Goal: Find specific page/section: Locate a particular part of the current website

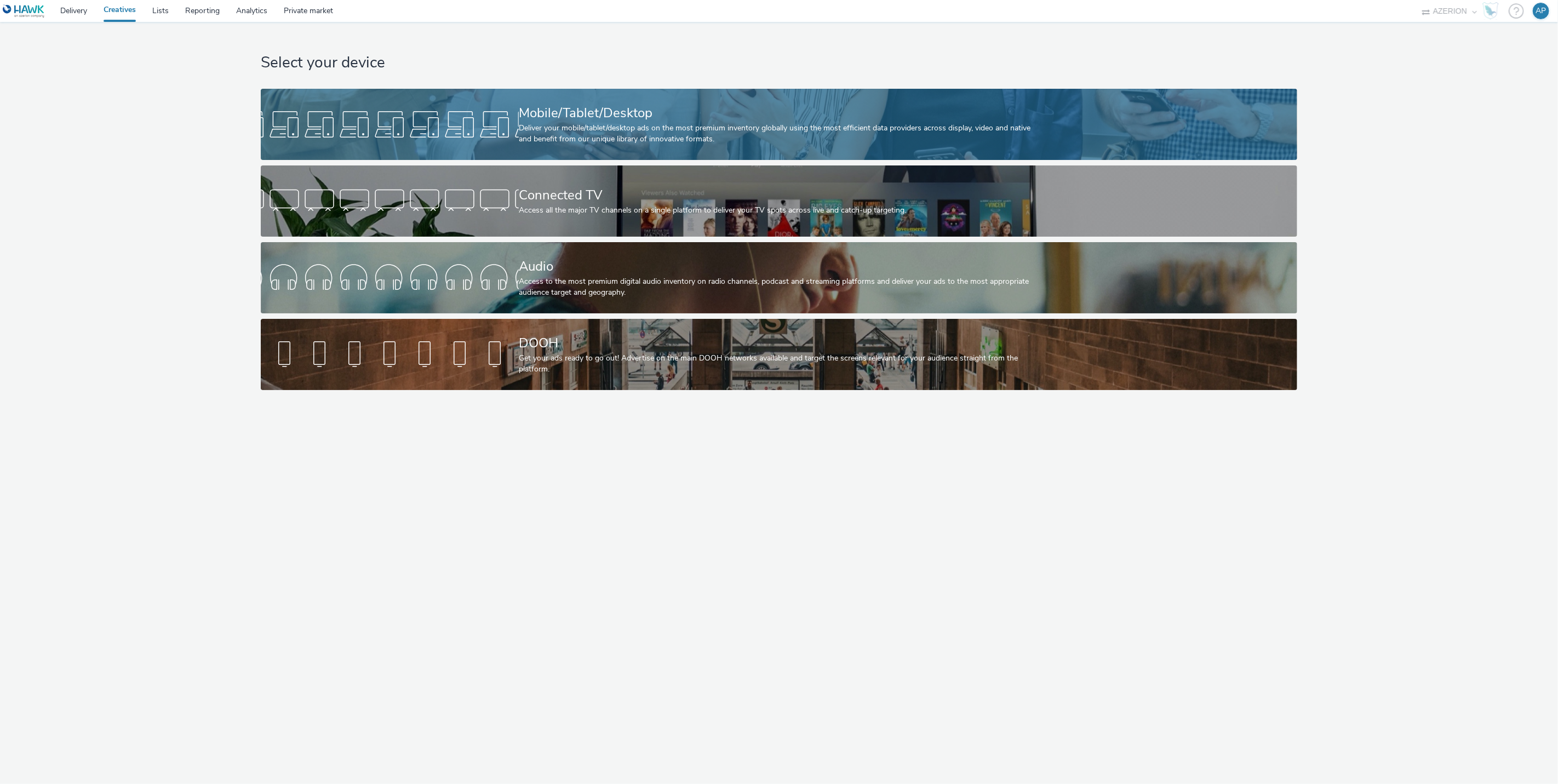
click at [498, 129] on div at bounding box center [390, 123] width 258 height 35
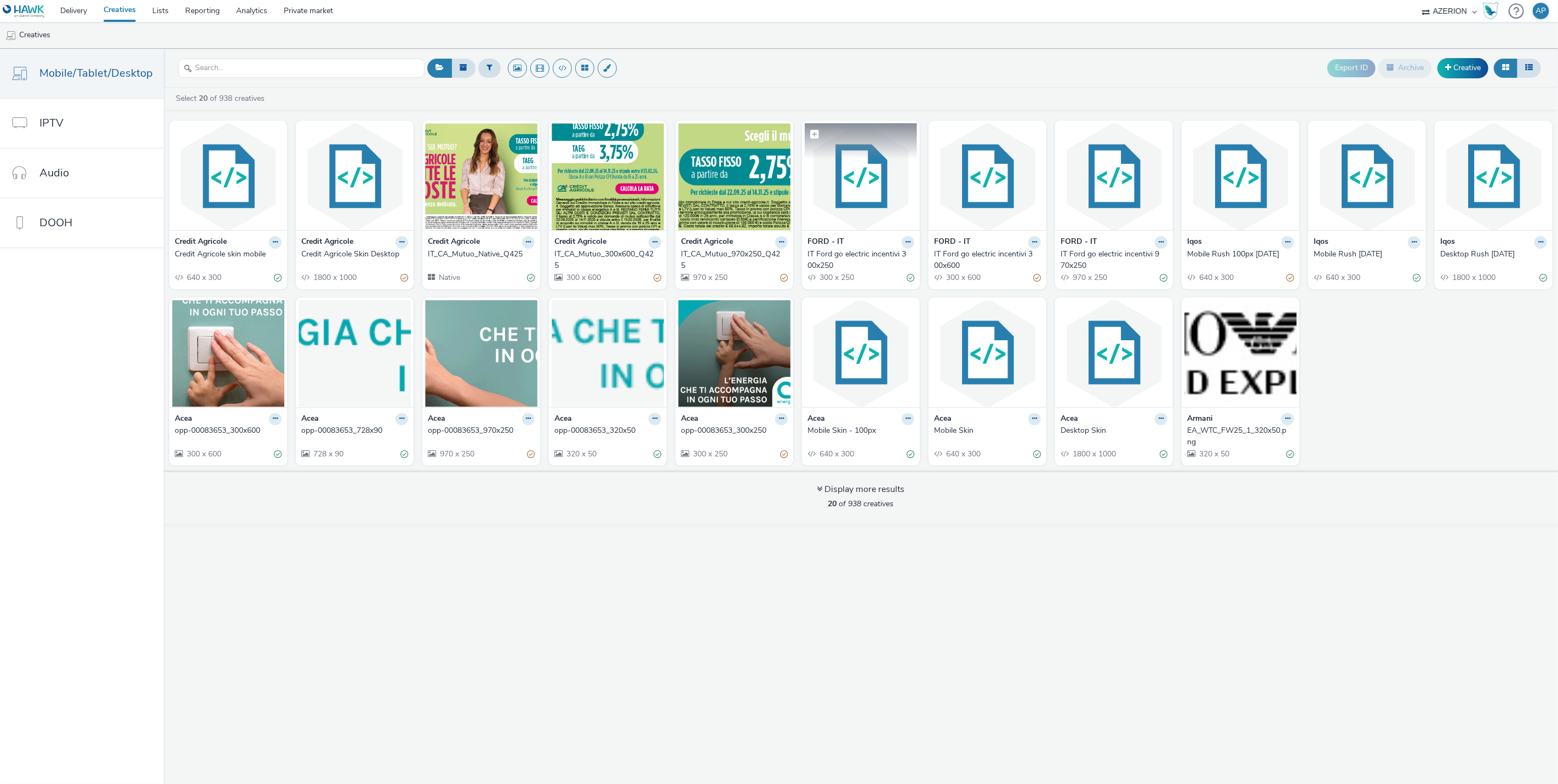
click at [881, 175] on img at bounding box center [861, 177] width 112 height 107
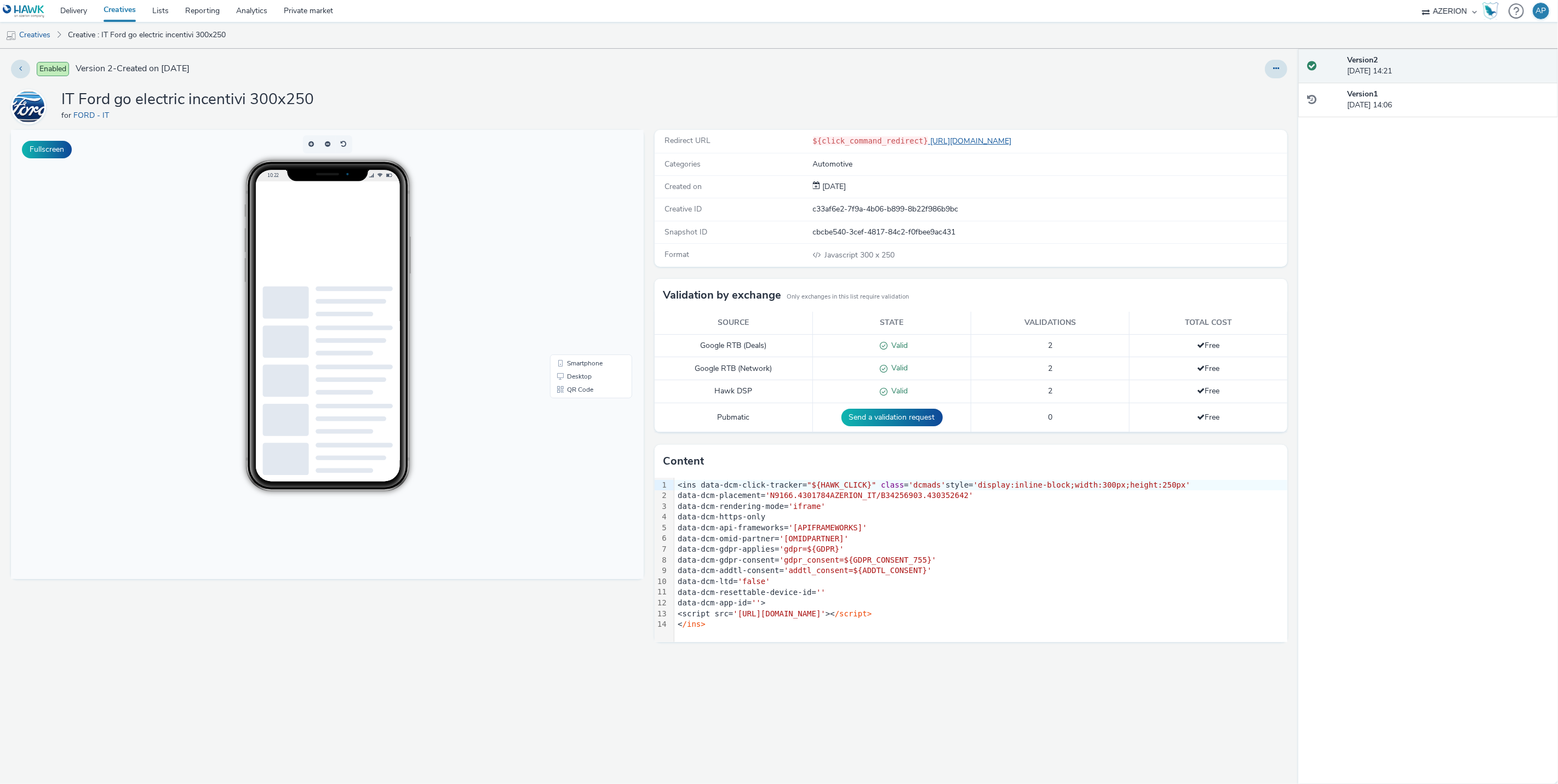
click at [971, 145] on link "[URL][DOMAIN_NAME]" at bounding box center [972, 140] width 88 height 10
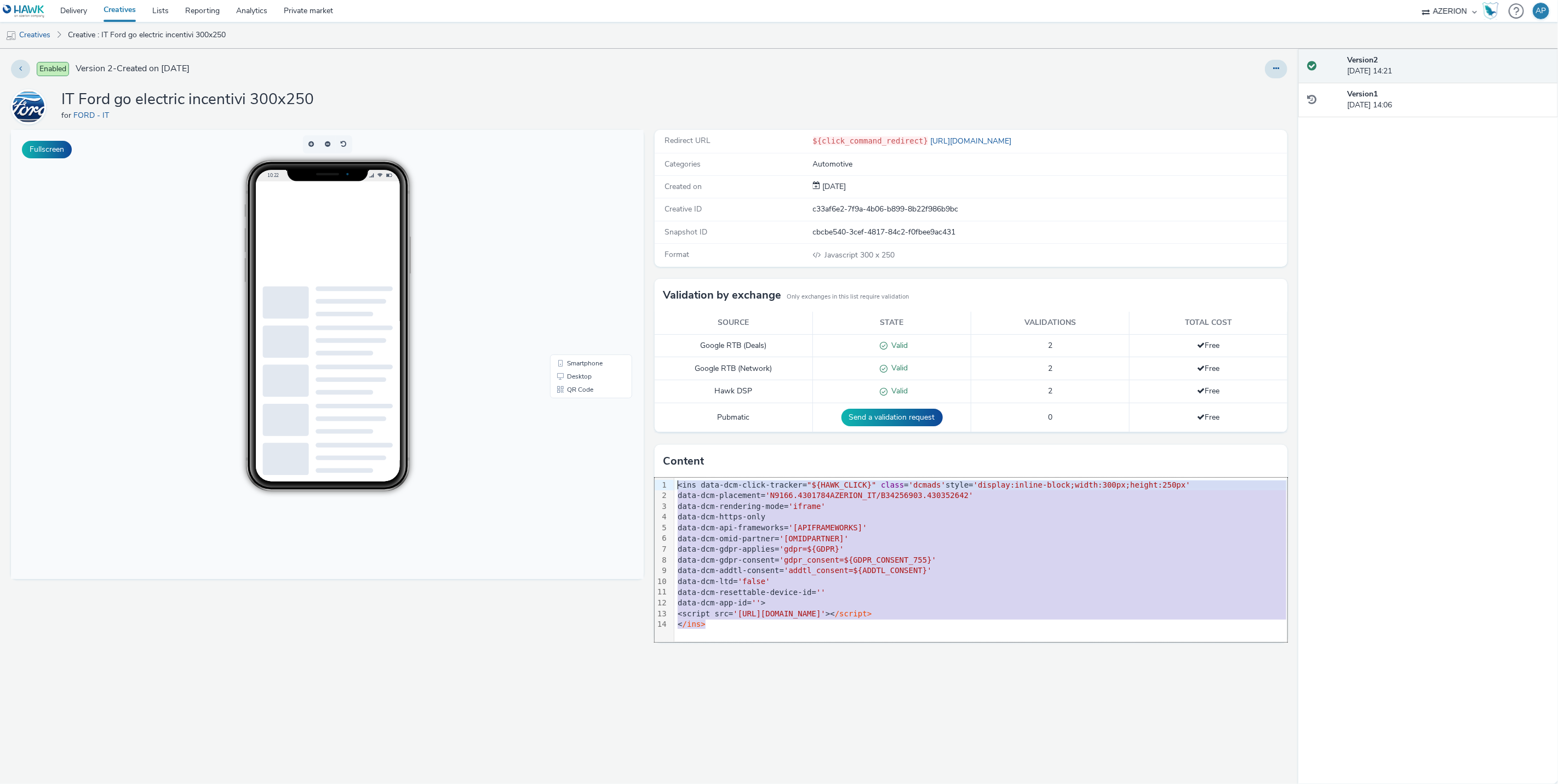
drag, startPoint x: 730, startPoint y: 627, endPoint x: 677, endPoint y: 486, distance: 150.6
click at [677, 485] on div "<ins data-dcm-click-tracker= "${HAWK_CLICK}" class = 'dcmads' style= 'display:i…" at bounding box center [981, 554] width 613 height 154
copy div "<ins data-dcm-click-tracker= "${HAWK_CLICK}" class = 'dcmads' style= 'display:i…"
